Goal: Task Accomplishment & Management: Use online tool/utility

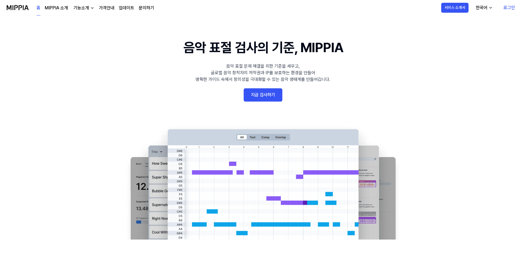
click at [278, 91] on link "지금 검사하기" at bounding box center [263, 94] width 39 height 13
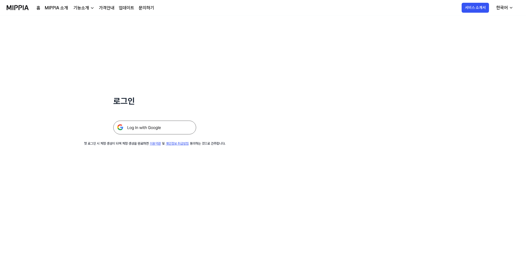
click at [143, 128] on img at bounding box center [154, 128] width 83 height 14
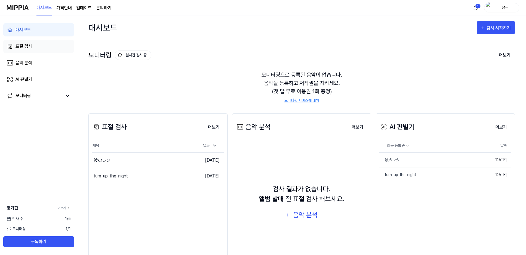
click at [48, 46] on link "표절 검사" at bounding box center [38, 46] width 71 height 13
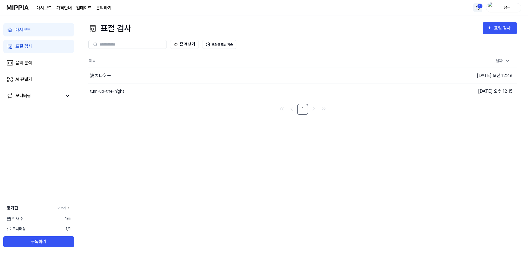
click at [476, 8] on html "대시보드 가격안내 업데이트 문의하기 1 샴퓨 대시보드 표절 검사 음악 분석 AI 판별기 모니터링 평가판 더보기 검사 [DATE] 모니터링 1 …" at bounding box center [264, 127] width 528 height 255
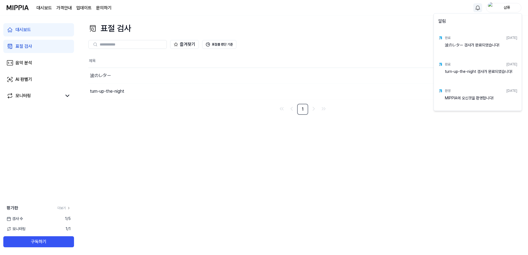
click at [281, 182] on html "대시보드 가격안내 업데이트 문의하기 샴퓨 대시보드 표절 검사 음악 분석 AI 판별기 모니터링 평가판 더보기 검사 [DATE] 모니터링 1 / …" at bounding box center [264, 127] width 528 height 255
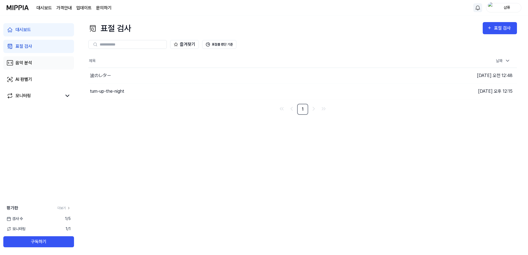
click at [33, 61] on link "음악 분석" at bounding box center [38, 62] width 71 height 13
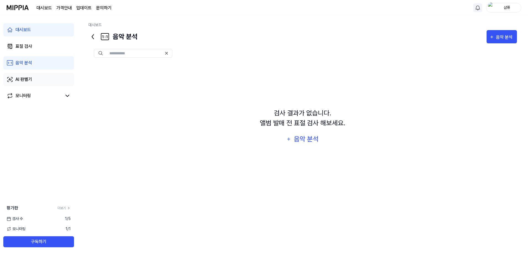
click at [35, 78] on link "AI 판별기" at bounding box center [38, 79] width 71 height 13
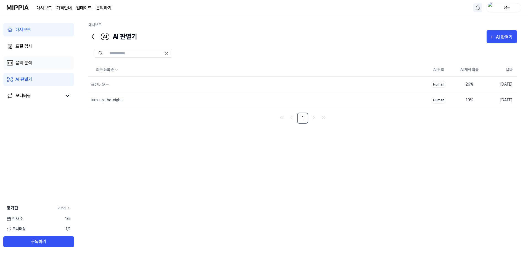
click at [31, 59] on link "음악 분석" at bounding box center [38, 62] width 71 height 13
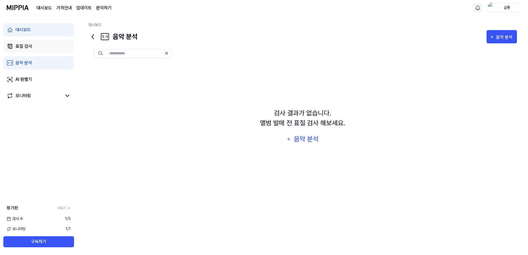
click at [32, 44] on div "표절 검사" at bounding box center [23, 46] width 17 height 7
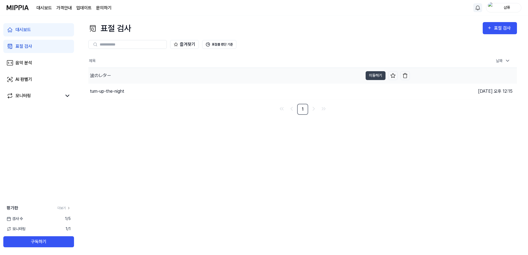
click at [113, 77] on div "波のレター" at bounding box center [225, 75] width 275 height 15
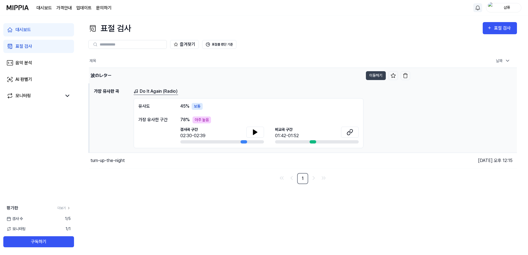
click at [123, 77] on div "波のレター" at bounding box center [226, 75] width 274 height 15
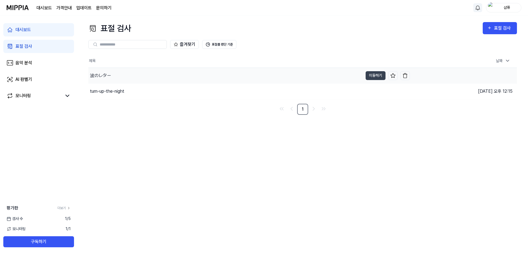
click at [123, 77] on div "波のレター" at bounding box center [225, 75] width 275 height 15
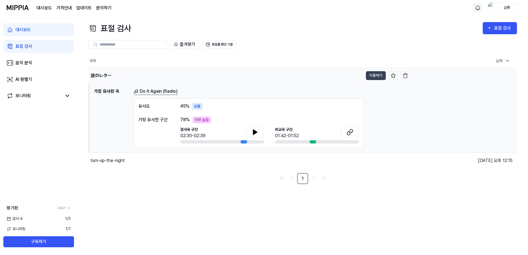
click at [105, 75] on div "波のレター" at bounding box center [101, 75] width 21 height 7
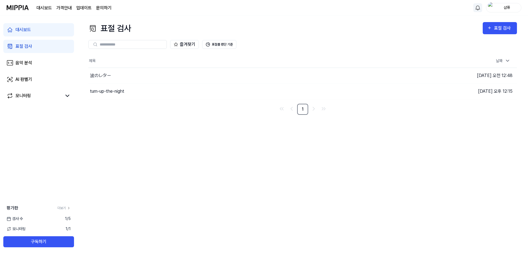
click at [504, 8] on div "샴퓨" at bounding box center [508, 7] width 22 height 6
click at [468, 51] on button "로그아웃" at bounding box center [487, 51] width 64 height 6
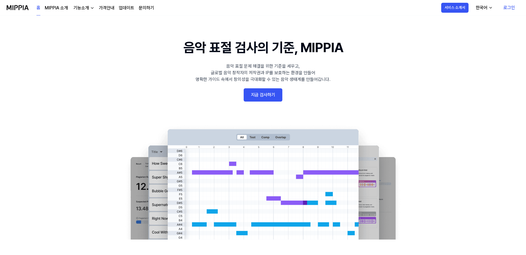
click at [510, 4] on link "로그인" at bounding box center [509, 7] width 20 height 15
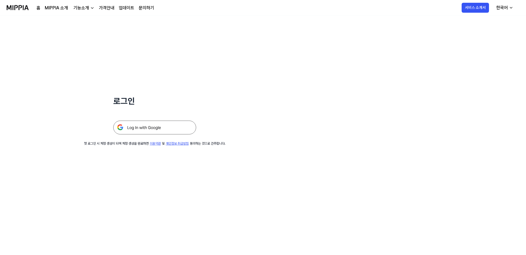
click at [157, 129] on img at bounding box center [154, 128] width 83 height 14
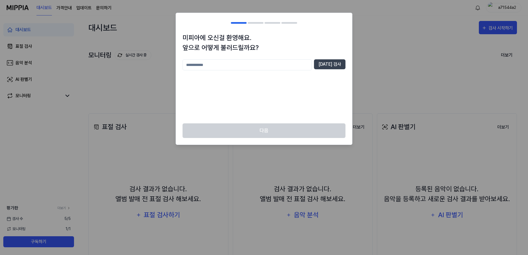
click at [263, 63] on input "text" at bounding box center [247, 64] width 129 height 11
type input "*"
type input "****"
click at [333, 69] on button "중복 검사" at bounding box center [330, 64] width 32 height 10
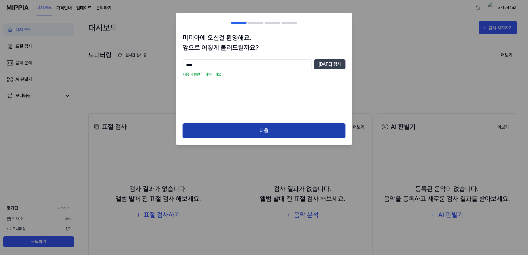
click at [300, 128] on button "다음" at bounding box center [264, 131] width 163 height 15
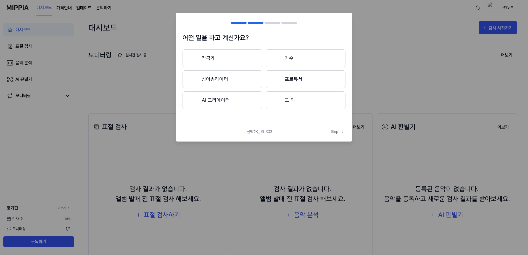
click at [218, 62] on button "작곡가" at bounding box center [223, 58] width 80 height 18
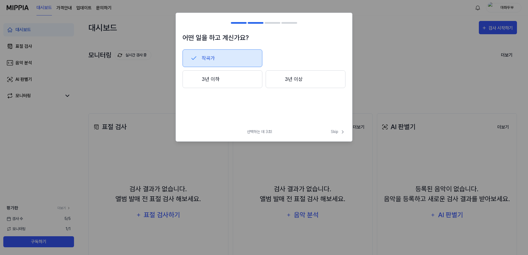
click at [238, 83] on button "3년 이하" at bounding box center [223, 79] width 80 height 18
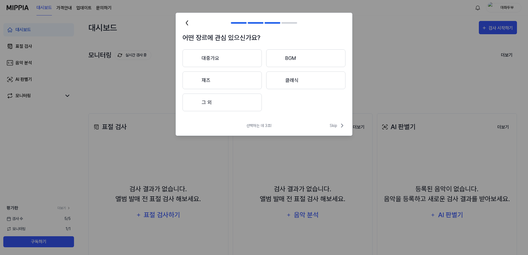
click at [231, 108] on button "그 외" at bounding box center [222, 103] width 79 height 18
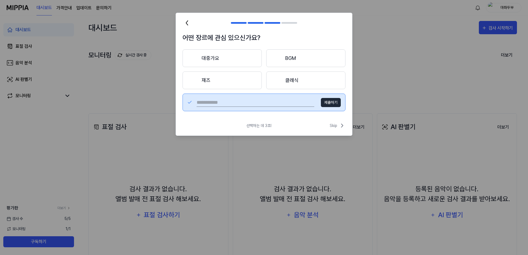
click at [286, 101] on input "text" at bounding box center [256, 102] width 118 height 9
type input "*"
type input "***"
click at [336, 103] on button "제출하기" at bounding box center [331, 102] width 20 height 9
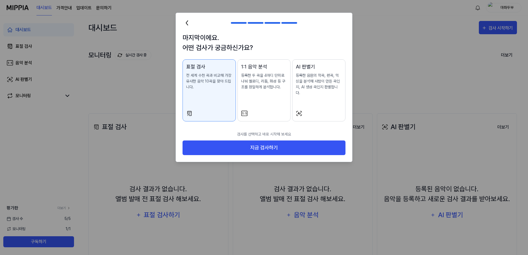
click at [318, 102] on button "AI 판별기 등록한 음원의 작곡, 편곡, 믹싱을 분석해 사람이 만든 곡인지, AI 생성 곡인지 판별합니다." at bounding box center [318, 90] width 53 height 62
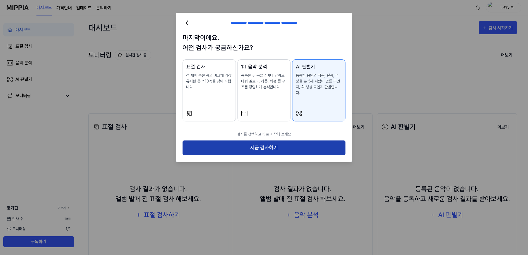
click at [306, 142] on button "지금 검사하기" at bounding box center [264, 148] width 163 height 15
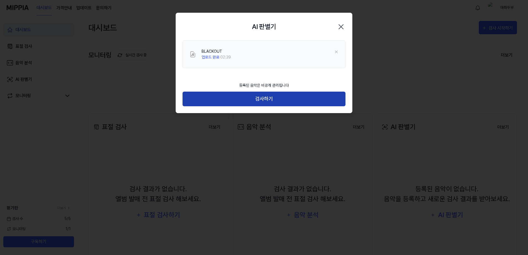
click at [281, 101] on button "검사하기" at bounding box center [264, 99] width 163 height 15
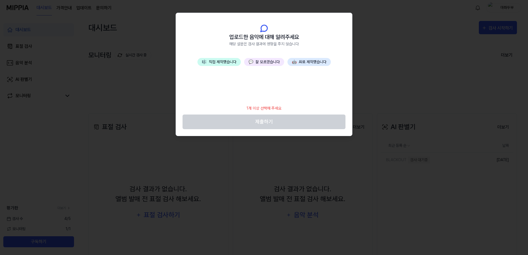
click at [303, 62] on button "🤖 AI로 제작했습니다" at bounding box center [309, 62] width 43 height 8
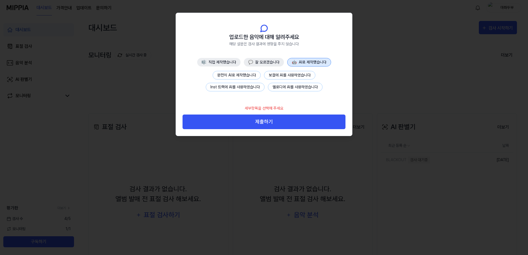
click at [249, 77] on button "완전히 AI로 제작했습니다" at bounding box center [237, 75] width 48 height 9
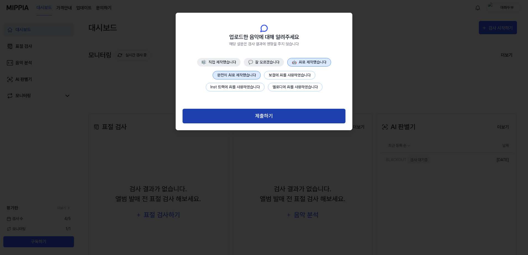
click at [260, 116] on button "제출하기" at bounding box center [264, 116] width 163 height 15
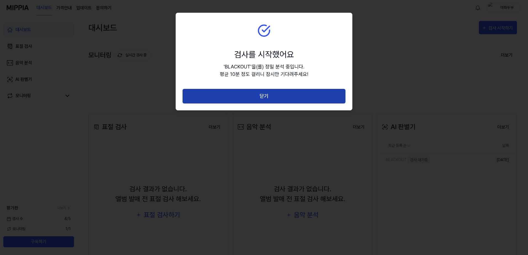
click at [257, 95] on button "닫기" at bounding box center [264, 96] width 163 height 15
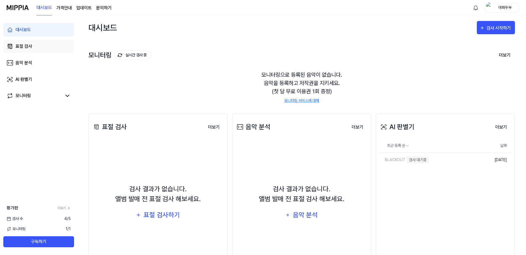
click at [25, 43] on div "표절 검사" at bounding box center [23, 46] width 17 height 7
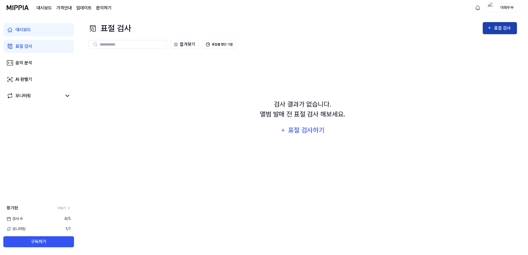
click at [502, 30] on div "표절 검사" at bounding box center [503, 28] width 19 height 7
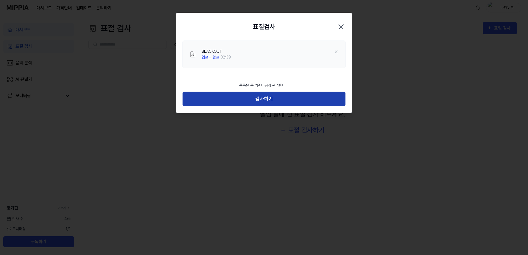
click at [272, 101] on button "검사하기" at bounding box center [264, 99] width 163 height 15
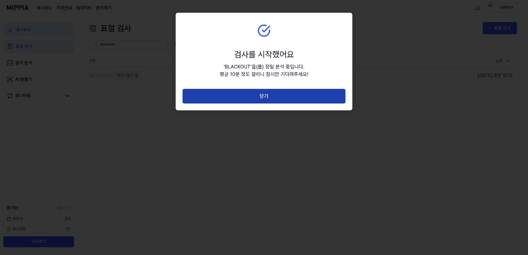
click at [273, 97] on button "닫기" at bounding box center [264, 96] width 163 height 15
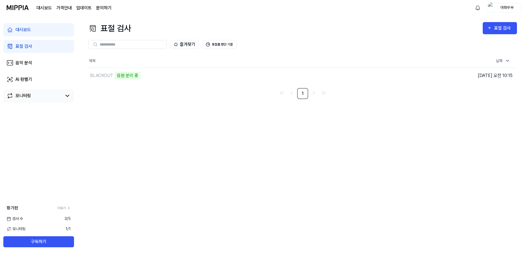
click at [27, 95] on div "모니터링" at bounding box center [22, 96] width 15 height 7
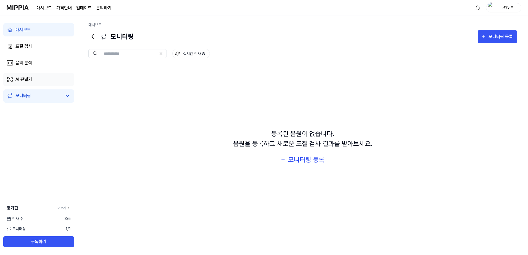
click at [33, 78] on link "AI 판별기" at bounding box center [38, 79] width 71 height 13
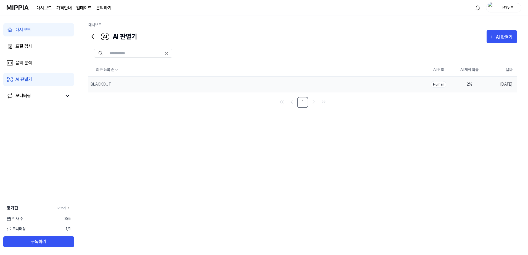
click at [468, 84] on div "2 %" at bounding box center [470, 85] width 22 height 6
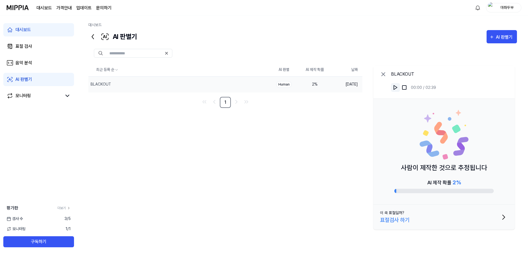
click at [397, 88] on img at bounding box center [396, 88] width 6 height 6
click at [396, 88] on img at bounding box center [396, 88] width 6 height 6
click at [33, 63] on link "음악 분석" at bounding box center [38, 62] width 71 height 13
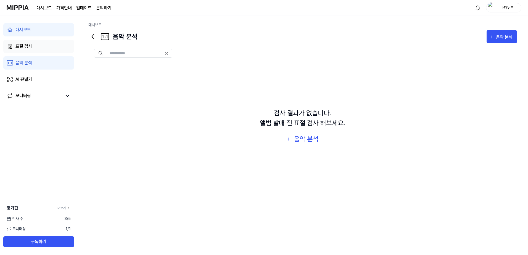
click at [36, 47] on link "표절 검사" at bounding box center [38, 46] width 71 height 13
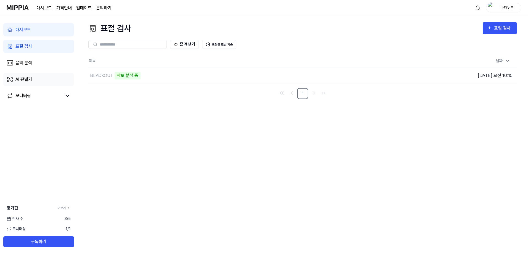
click at [44, 80] on link "AI 판별기" at bounding box center [38, 79] width 71 height 13
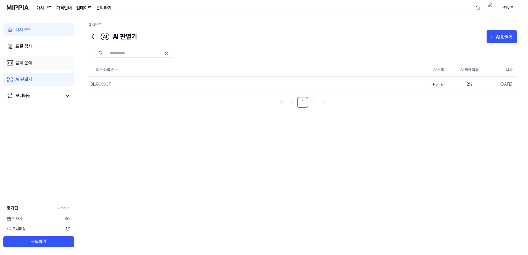
click at [51, 67] on link "음악 분석" at bounding box center [38, 62] width 71 height 13
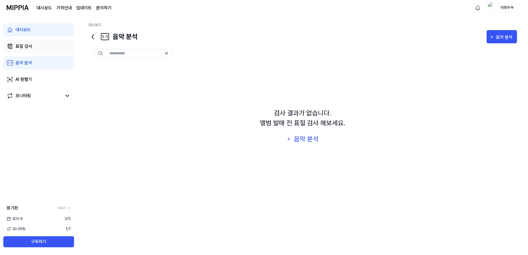
click at [57, 49] on link "표절 검사" at bounding box center [38, 46] width 71 height 13
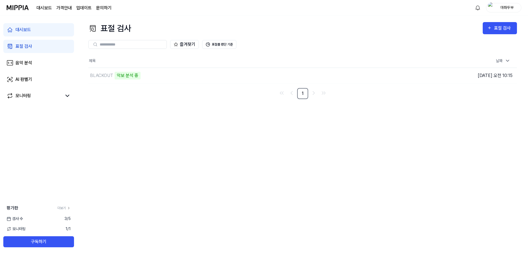
click at [53, 27] on link "대시보드" at bounding box center [38, 29] width 71 height 13
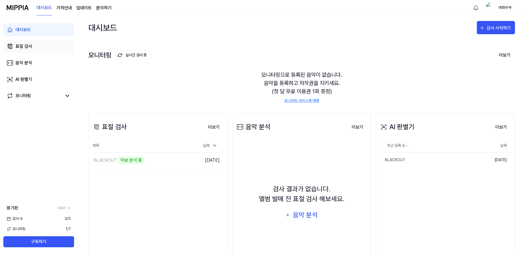
click at [50, 51] on link "표절 검사" at bounding box center [38, 46] width 71 height 13
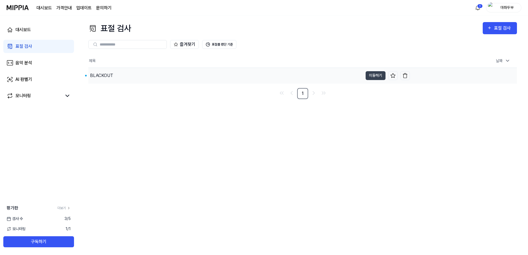
click at [114, 77] on div "BLACKOUT" at bounding box center [225, 75] width 275 height 15
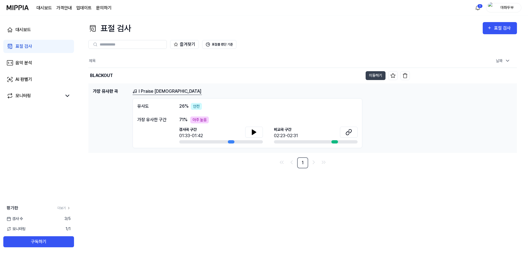
click at [153, 93] on link "I Praise God" at bounding box center [167, 91] width 69 height 7
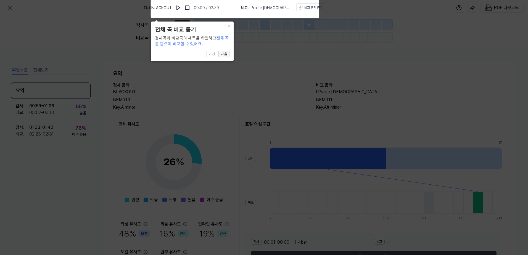
click at [226, 54] on button "다음" at bounding box center [224, 54] width 11 height 7
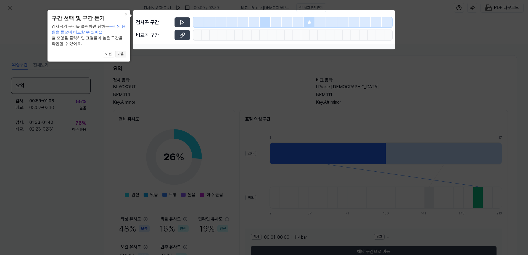
click at [123, 56] on button "다음" at bounding box center [120, 54] width 11 height 7
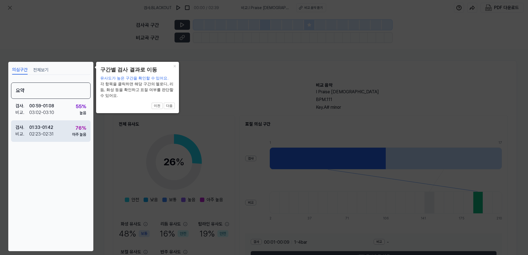
click at [65, 134] on div "검사 . 01:33 - 01:42 비교 . 02:23 - 02:31 76 % 아주 높음" at bounding box center [51, 132] width 80 height 22
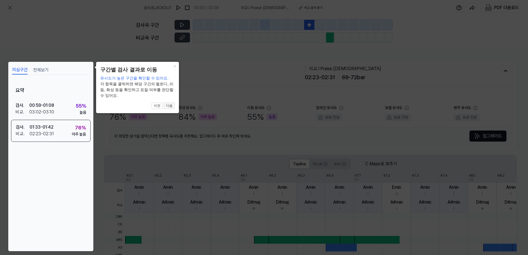
click at [171, 104] on button "다음" at bounding box center [169, 106] width 11 height 7
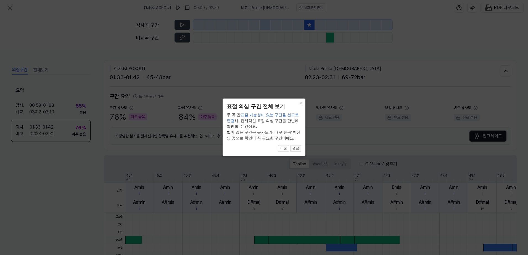
click at [298, 150] on button "완료" at bounding box center [295, 148] width 11 height 7
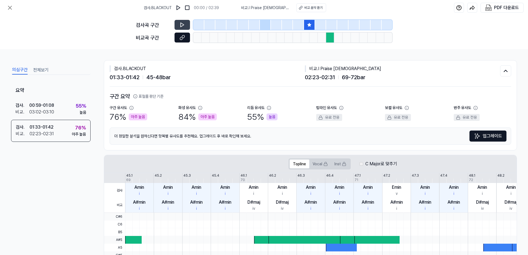
click at [183, 39] on icon at bounding box center [183, 38] width 6 height 6
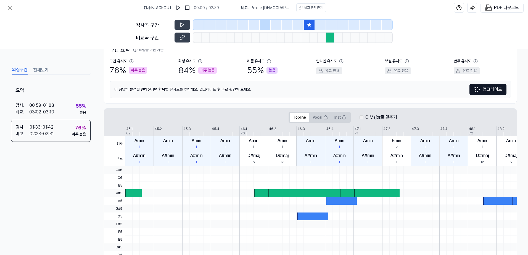
scroll to position [83, 0]
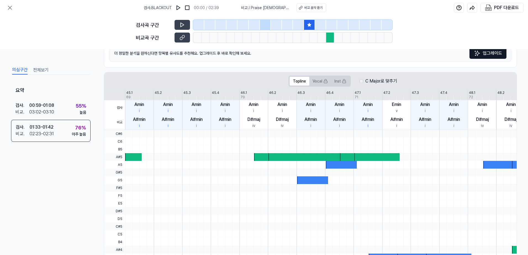
click at [265, 159] on div at bounding box center [262, 157] width 17 height 8
click at [289, 156] on div at bounding box center [306, 157] width 74 height 8
click at [323, 156] on div at bounding box center [306, 157] width 74 height 8
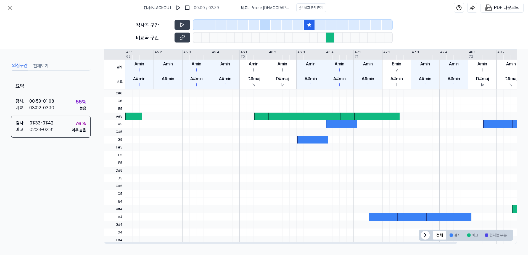
scroll to position [124, 0]
click at [424, 235] on icon at bounding box center [425, 235] width 7 height 7
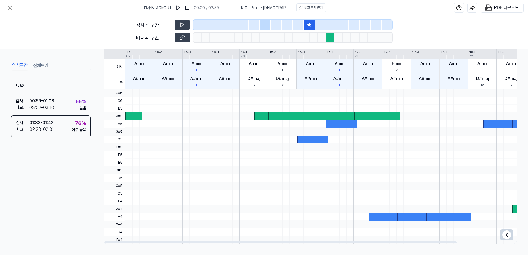
click at [501, 233] on span "전체 검사 비교 겹치는 부분" at bounding box center [507, 235] width 13 height 11
click at [450, 235] on div at bounding box center [451, 235] width 3 height 3
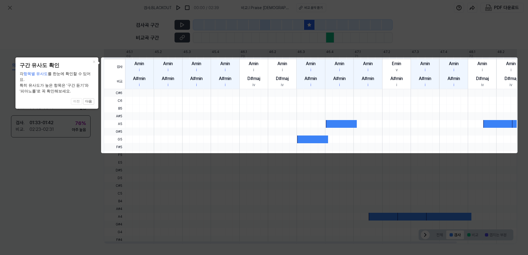
scroll to position [0, 0]
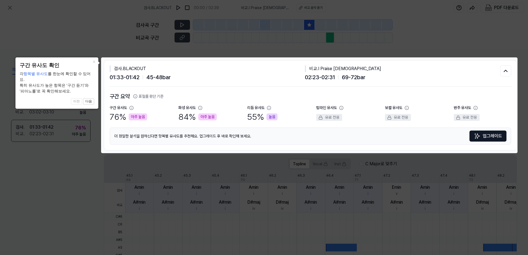
click at [409, 190] on icon at bounding box center [264, 127] width 528 height 255
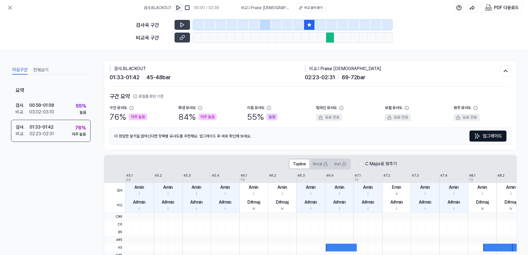
click at [181, 10] on img at bounding box center [179, 8] width 6 height 6
click at [181, 9] on img at bounding box center [179, 8] width 6 height 6
click at [307, 22] on div at bounding box center [309, 25] width 11 height 10
click at [181, 7] on img at bounding box center [179, 8] width 6 height 6
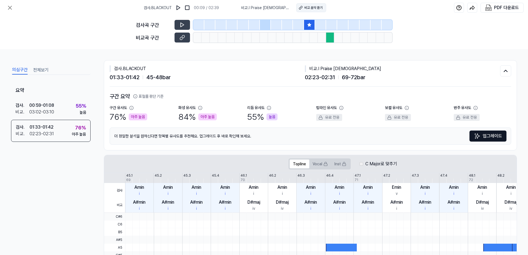
click at [305, 9] on div "비교 음악 듣기" at bounding box center [314, 7] width 18 height 5
click at [331, 36] on div at bounding box center [330, 38] width 8 height 10
drag, startPoint x: 145, startPoint y: 26, endPoint x: 171, endPoint y: 24, distance: 26.1
click at [171, 24] on div "검사곡 구간" at bounding box center [153, 24] width 35 height 7
drag, startPoint x: 171, startPoint y: 24, endPoint x: 167, endPoint y: 28, distance: 5.5
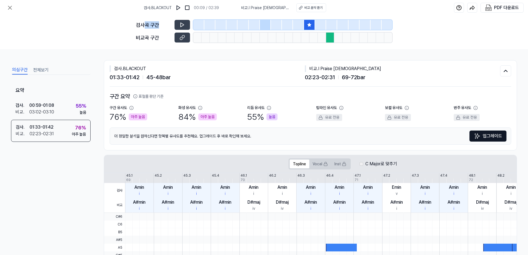
click at [166, 28] on div "검사곡 구간" at bounding box center [153, 24] width 35 height 7
click at [181, 25] on icon at bounding box center [182, 25] width 3 height 4
click at [181, 25] on icon at bounding box center [183, 25] width 6 height 6
click at [181, 25] on icon at bounding box center [182, 25] width 3 height 4
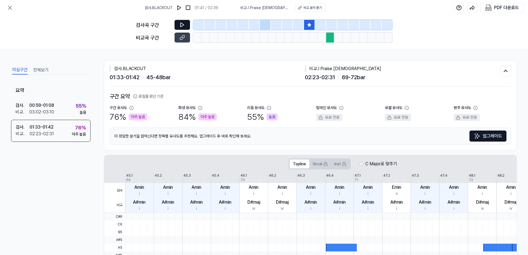
click at [38, 72] on button "전체보기" at bounding box center [40, 70] width 15 height 9
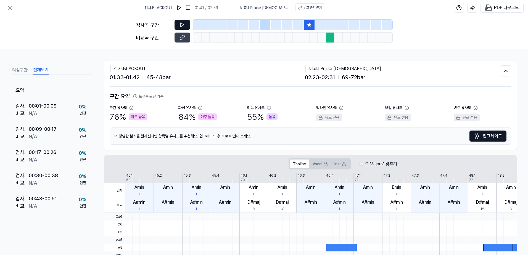
click at [20, 72] on button "의심구간" at bounding box center [19, 70] width 15 height 9
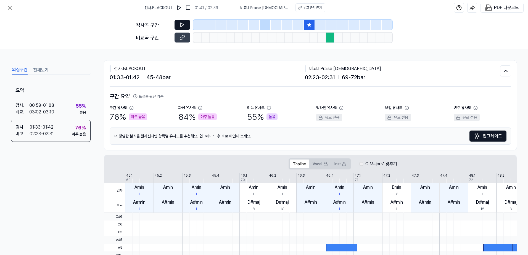
click at [146, 25] on div "검사곡 구간" at bounding box center [153, 24] width 35 height 7
drag, startPoint x: 171, startPoint y: 6, endPoint x: 192, endPoint y: 4, distance: 21.4
click at [192, 4] on div "검사 . BLACKOUT 01:41 / 02:39" at bounding box center [182, 7] width 74 height 9
drag, startPoint x: 192, startPoint y: 4, endPoint x: 266, endPoint y: 10, distance: 74.9
click at [266, 10] on span "비교 . I Praise God" at bounding box center [264, 8] width 49 height 6
